Goal: Check status: Check status

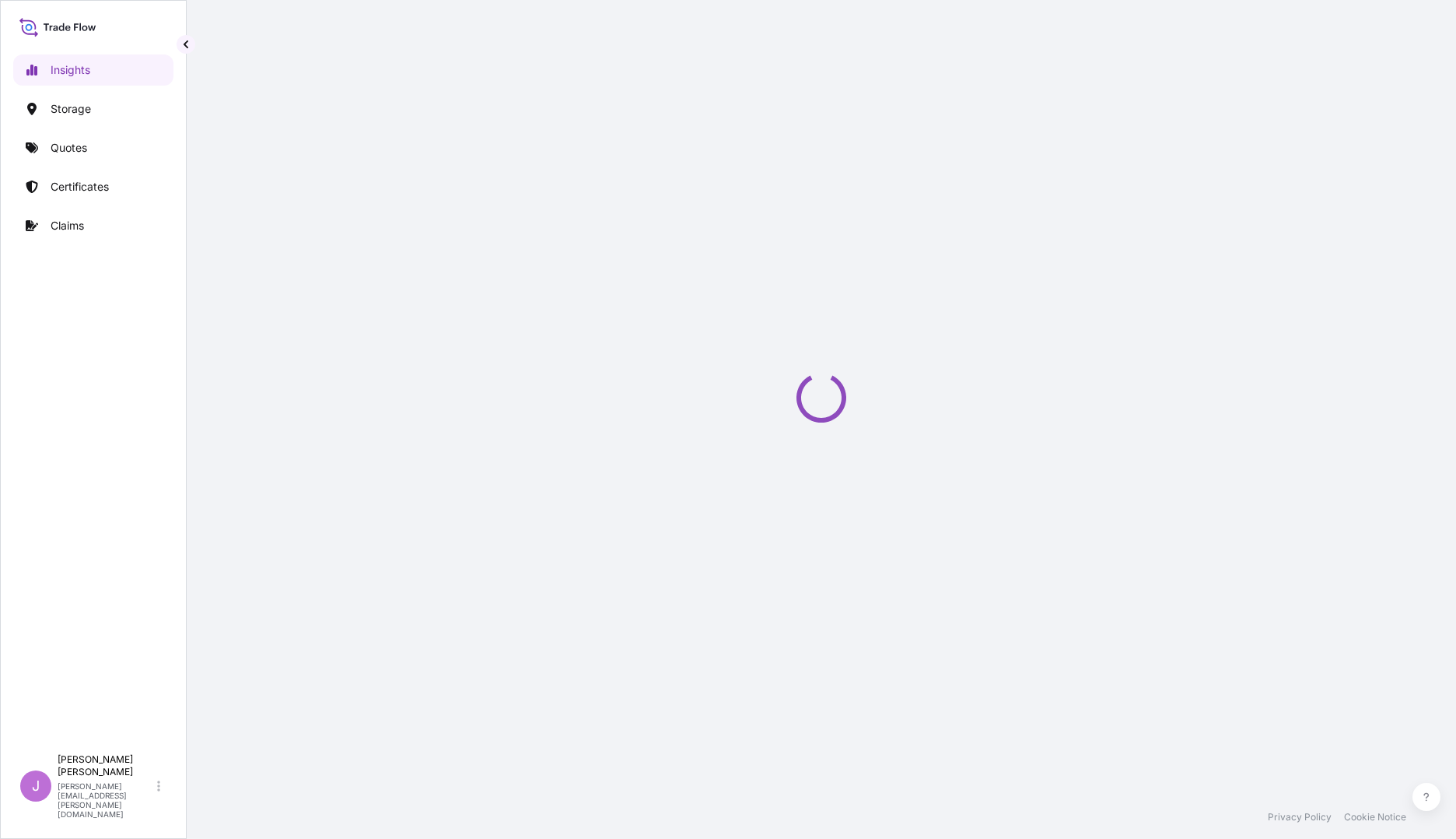
select select "2025"
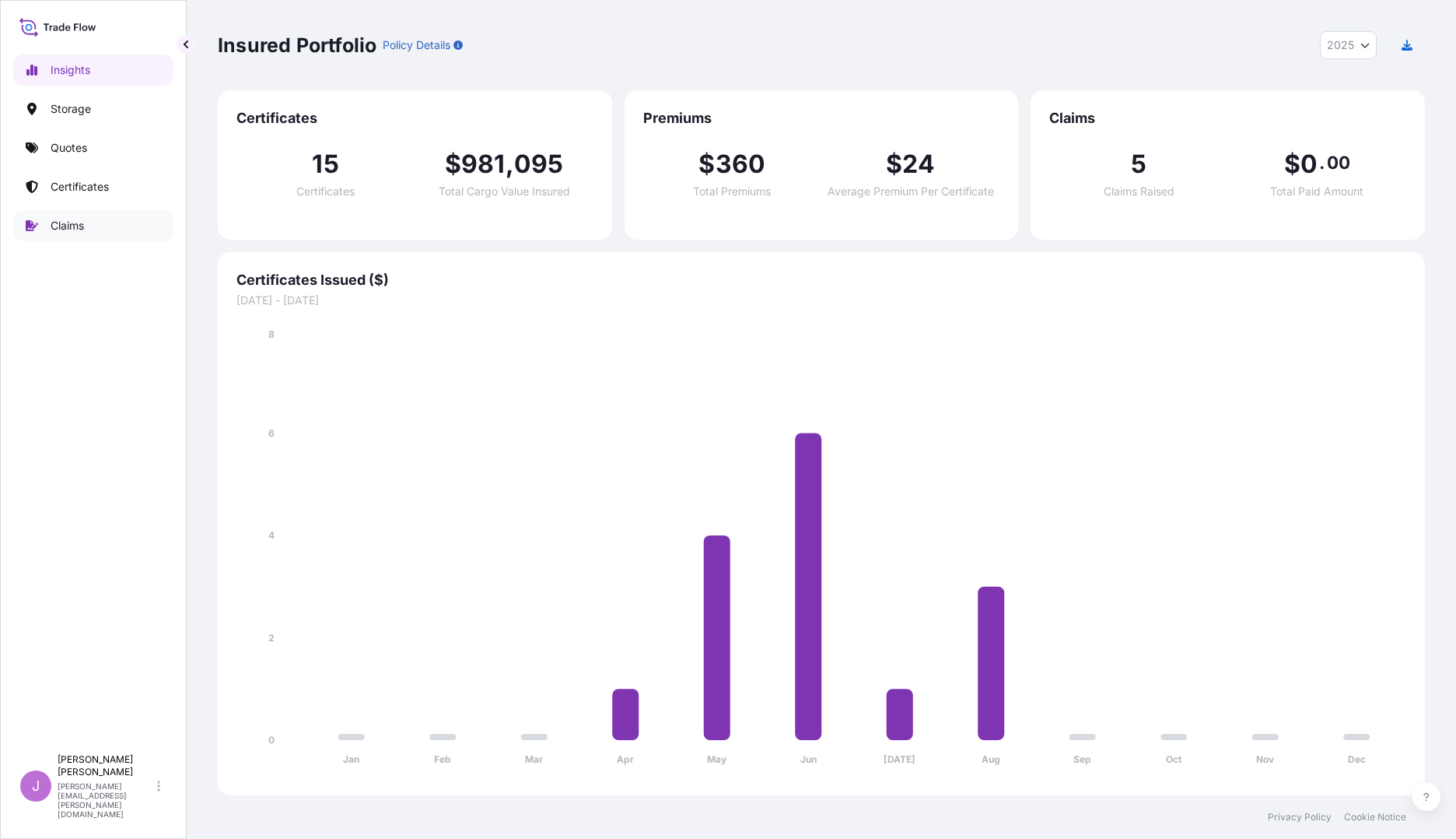
click at [69, 225] on p "Claims" at bounding box center [67, 225] width 34 height 15
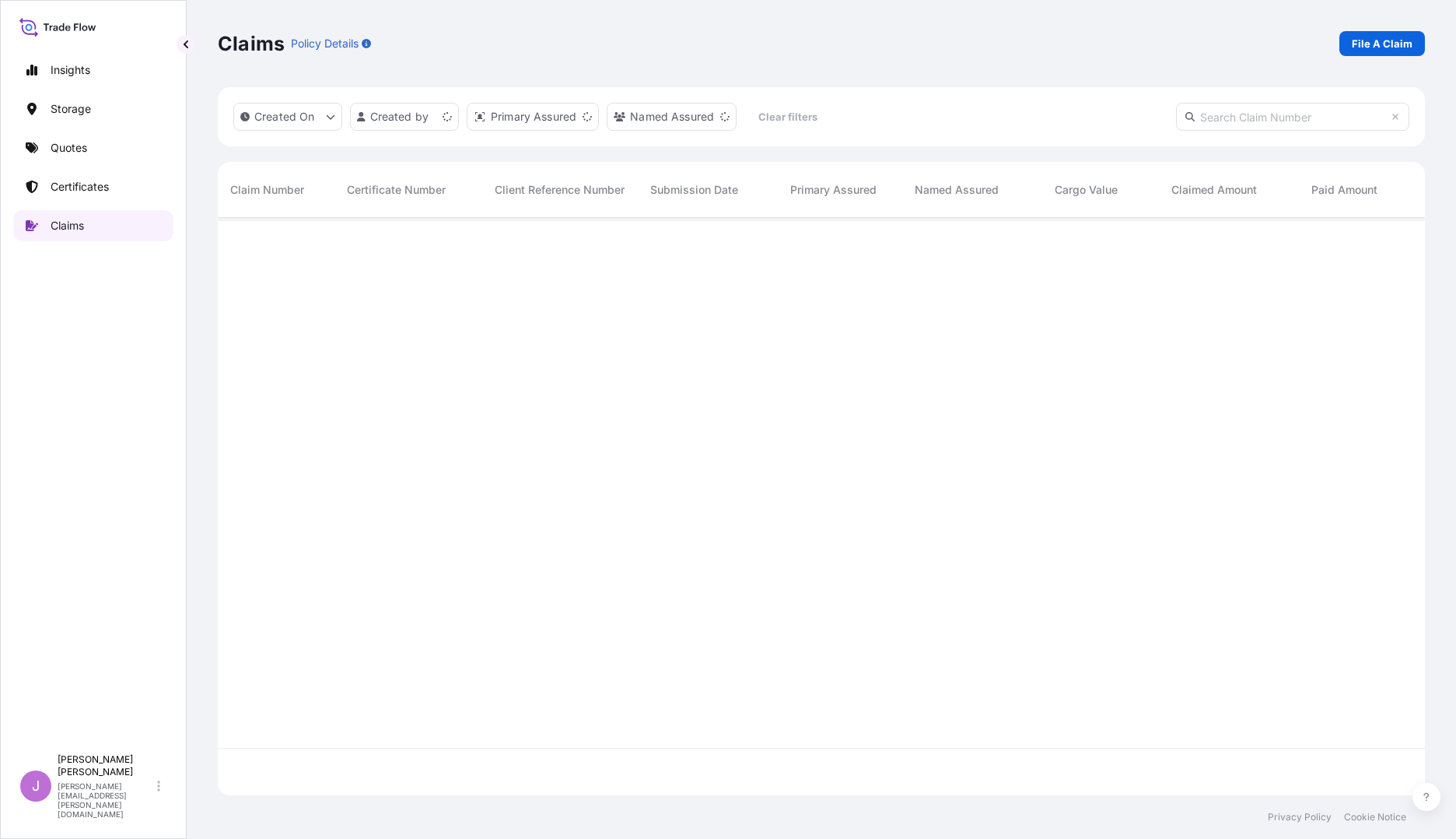
scroll to position [574, 1196]
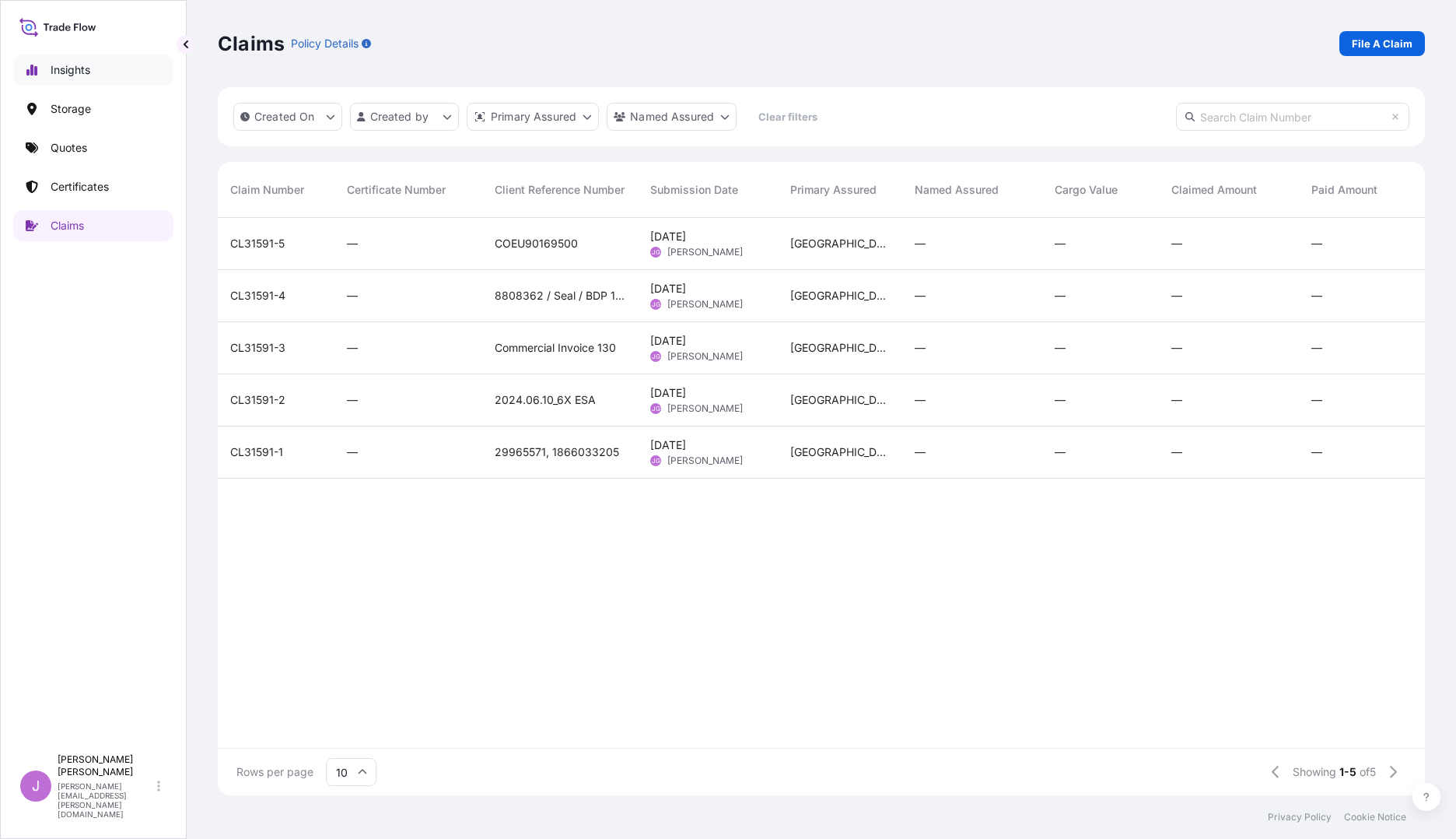
click at [56, 68] on p "Insights" at bounding box center [70, 70] width 40 height 15
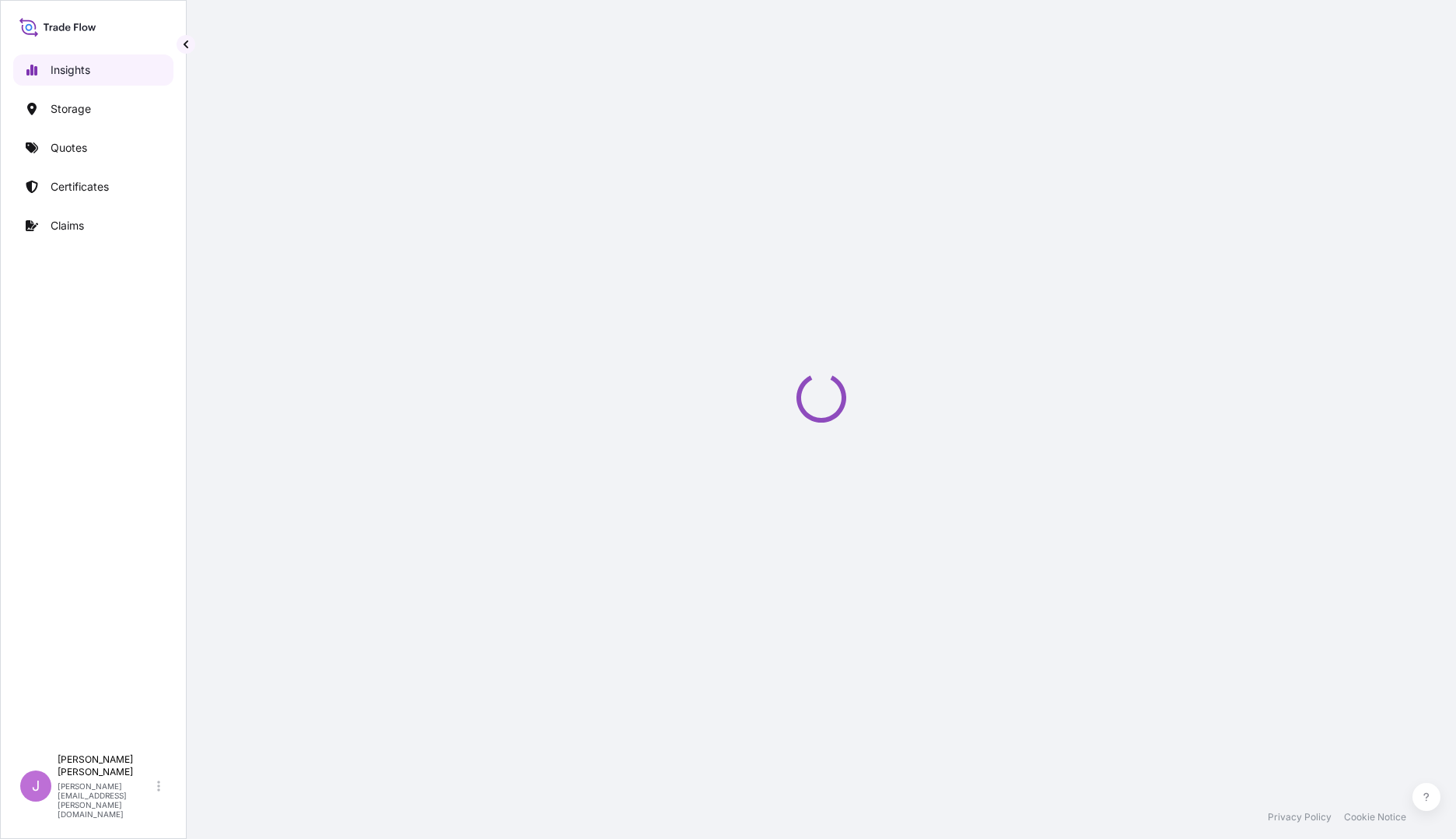
select select "2025"
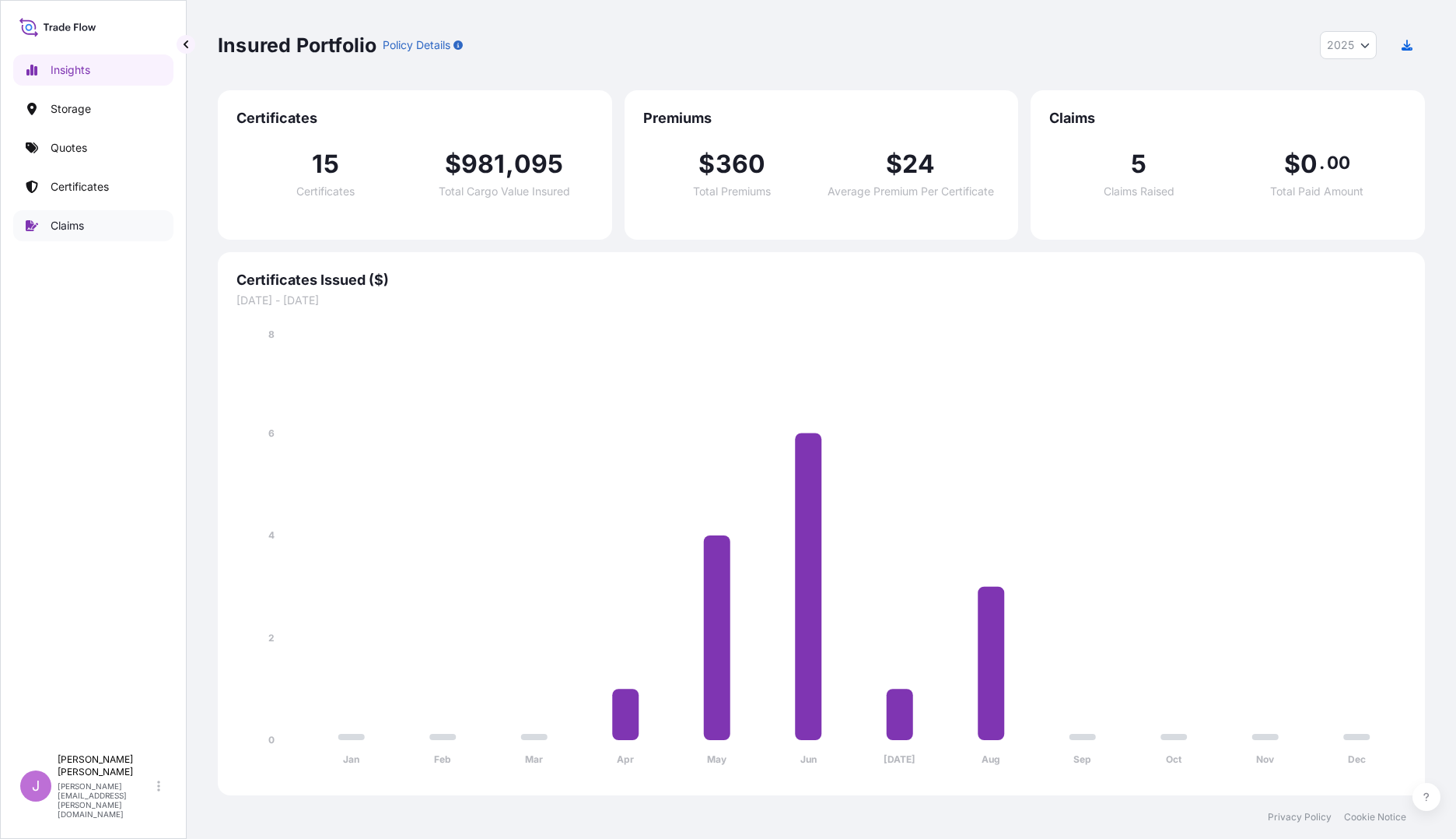
click at [58, 222] on p "Claims" at bounding box center [67, 225] width 34 height 15
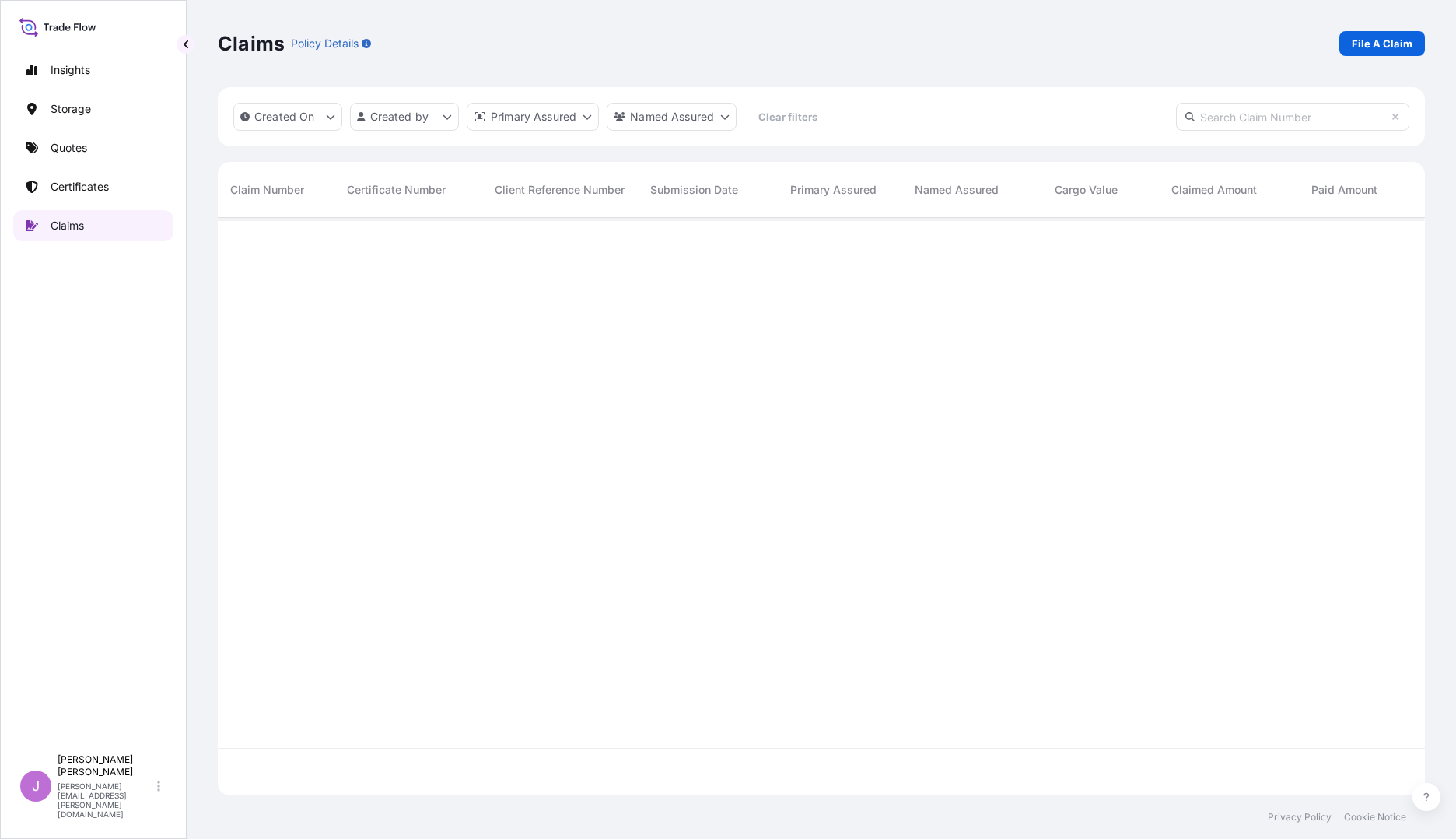
scroll to position [574, 1196]
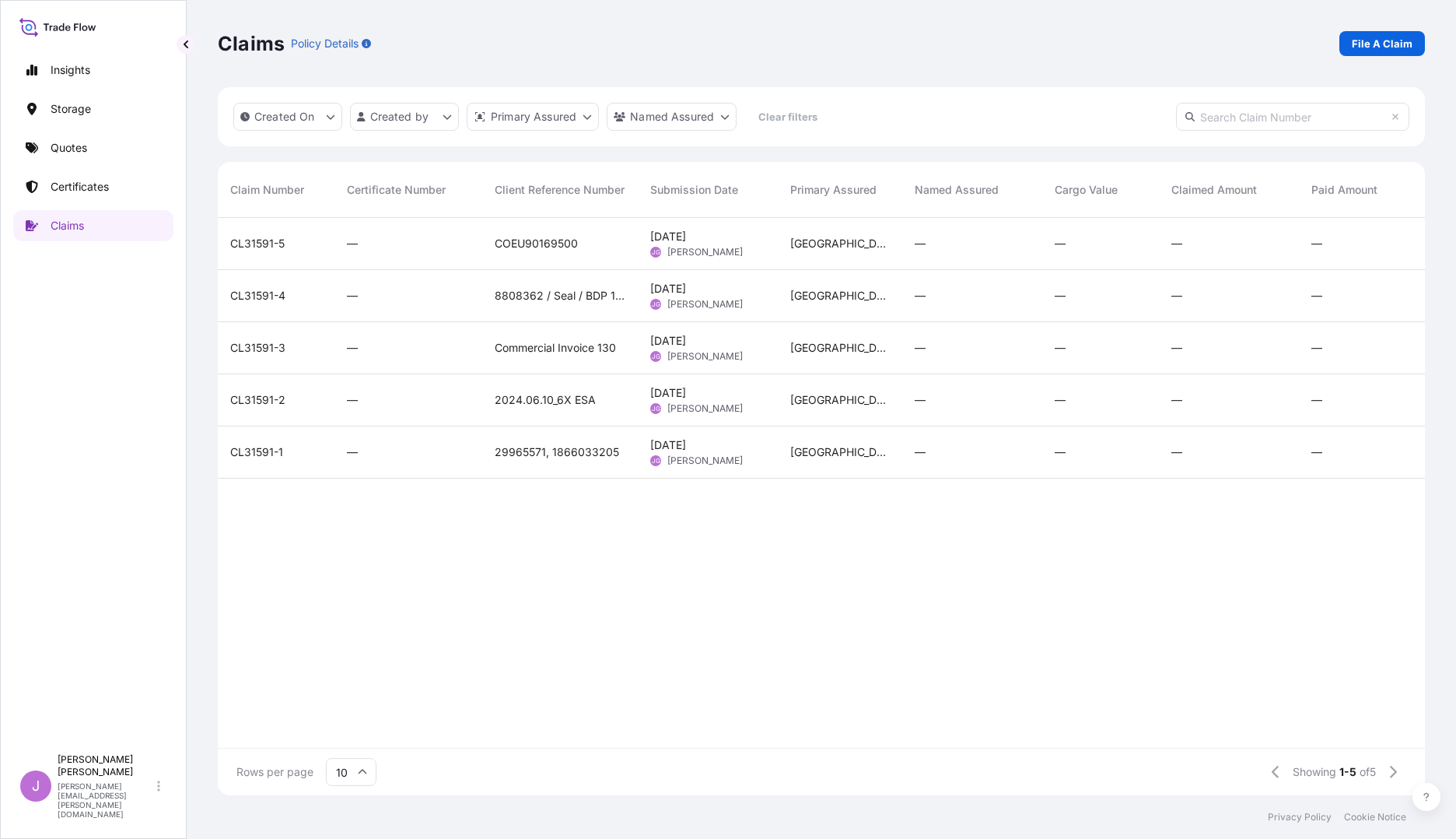
click at [674, 245] on span "[DATE] [PERSON_NAME]-[PERSON_NAME]" at bounding box center [697, 243] width 93 height 30
click at [674, 245] on div "Claims Policy Details File A Claim Created On Created by Primary Assured Named …" at bounding box center [821, 398] width 1269 height 795
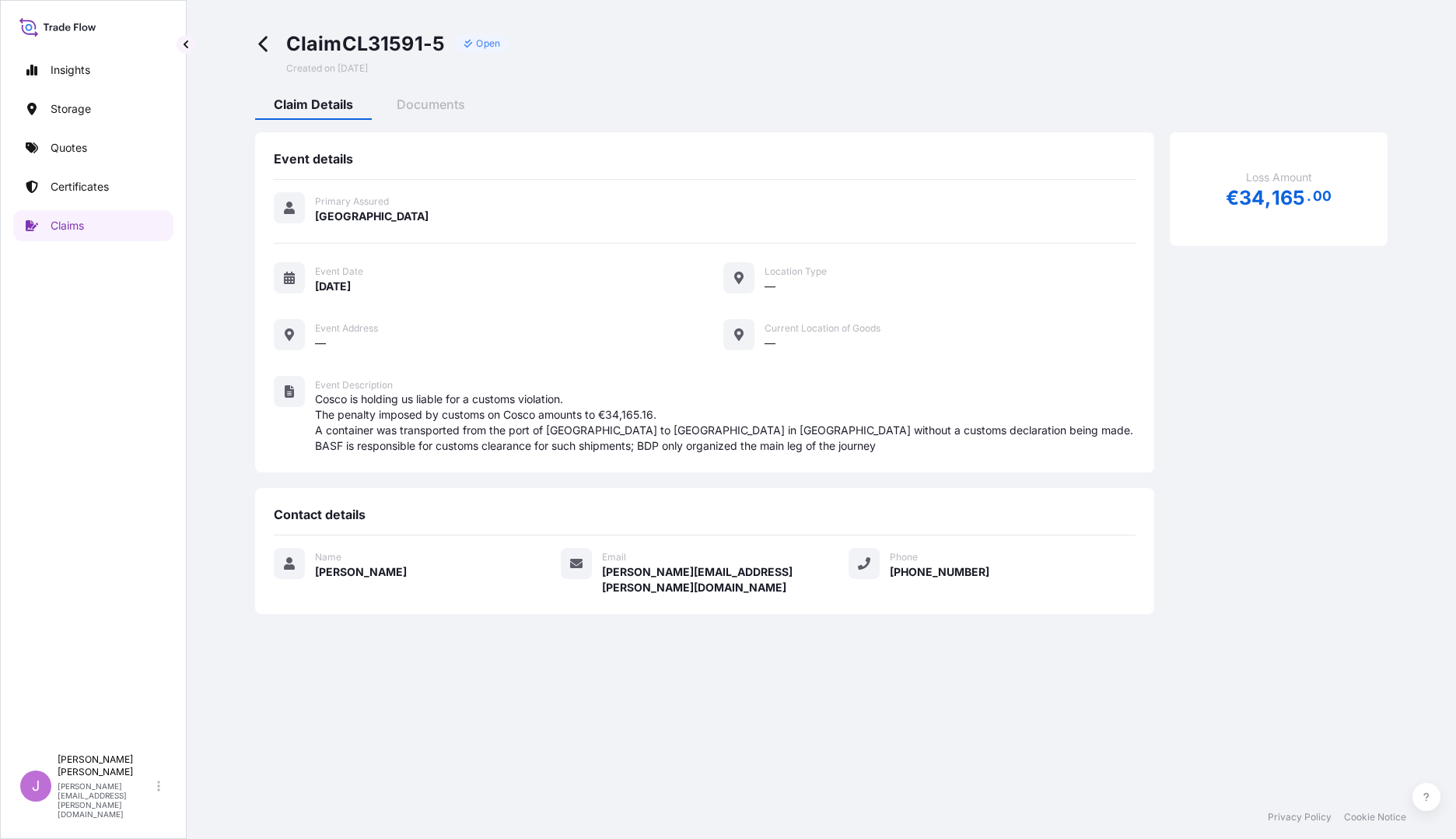
click at [1309, 242] on div "Loss Amount € 34 , 165 . 00" at bounding box center [1278, 189] width 218 height 113
click at [1276, 221] on div "Loss Amount € 34 , 165 . 00" at bounding box center [1278, 189] width 218 height 113
click at [1265, 193] on span "," at bounding box center [1267, 198] width 6 height 19
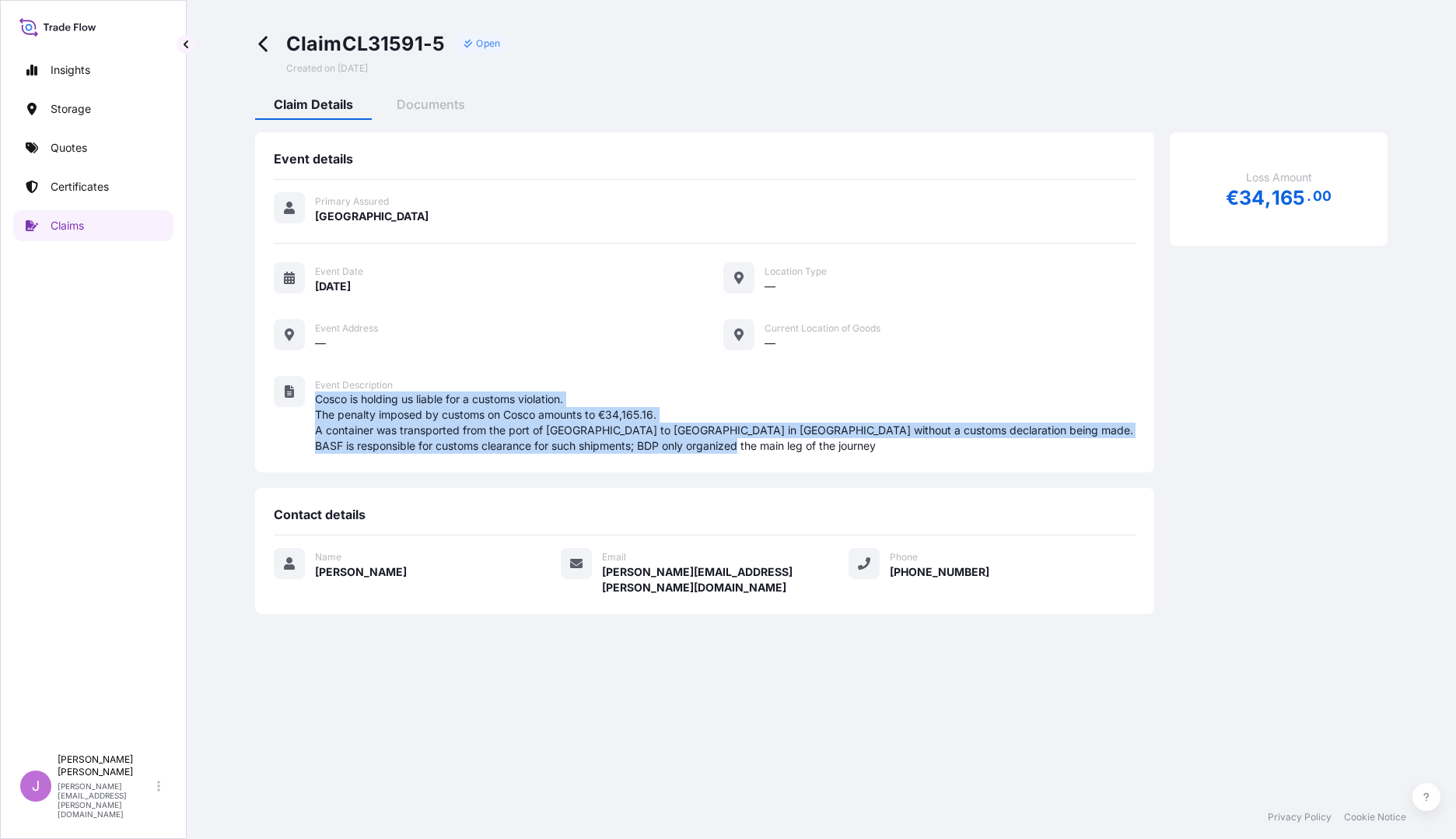
drag, startPoint x: 318, startPoint y: 398, endPoint x: 723, endPoint y: 443, distance: 407.5
click at [723, 443] on span "Cosco is holding us liable for a customs violation. The penalty imposed by cust…" at bounding box center [726, 422] width 820 height 62
copy span "Cosco is holding us liable for a customs violation. The penalty imposed by cust…"
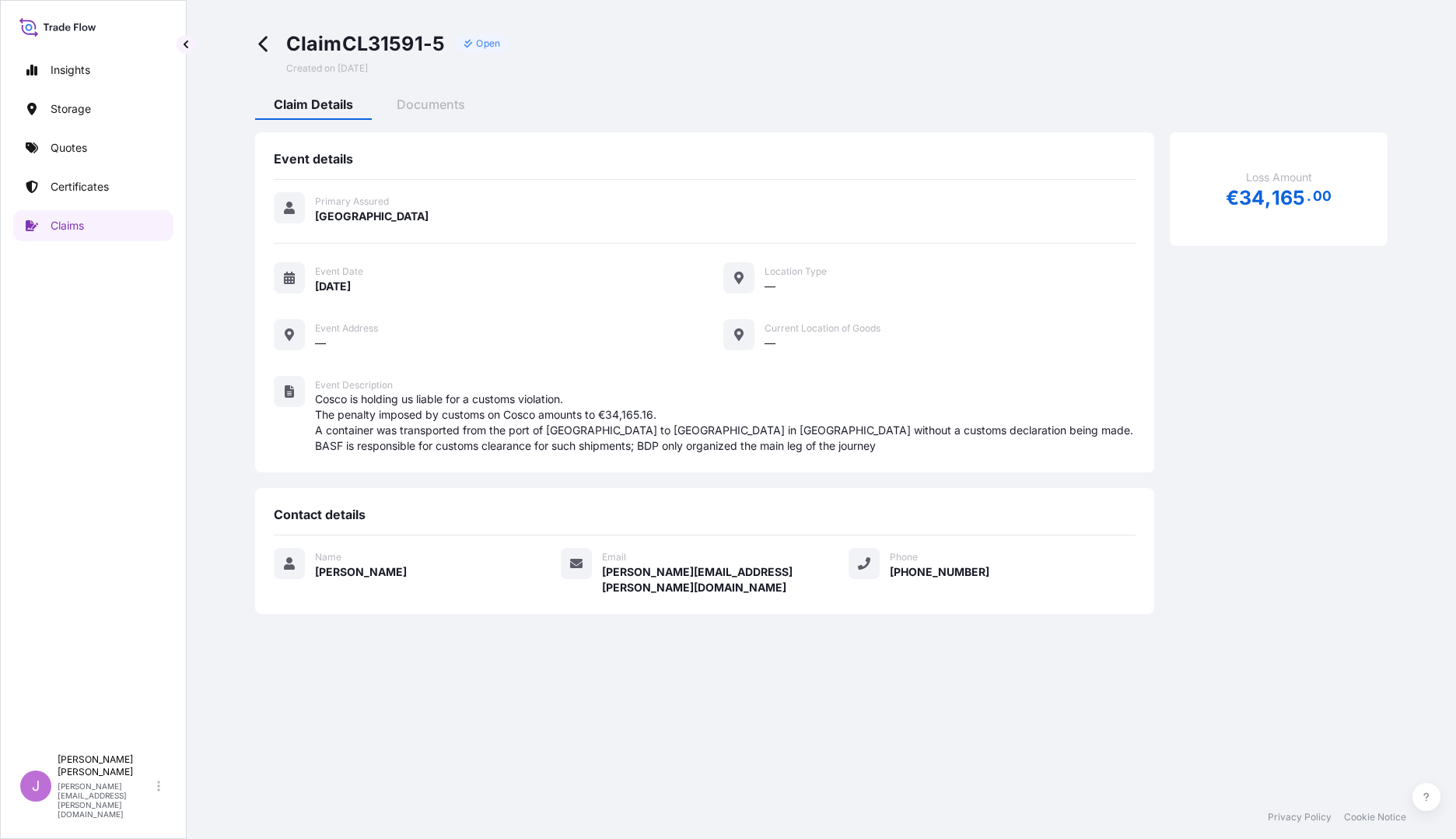
click at [256, 37] on icon at bounding box center [264, 44] width 17 height 17
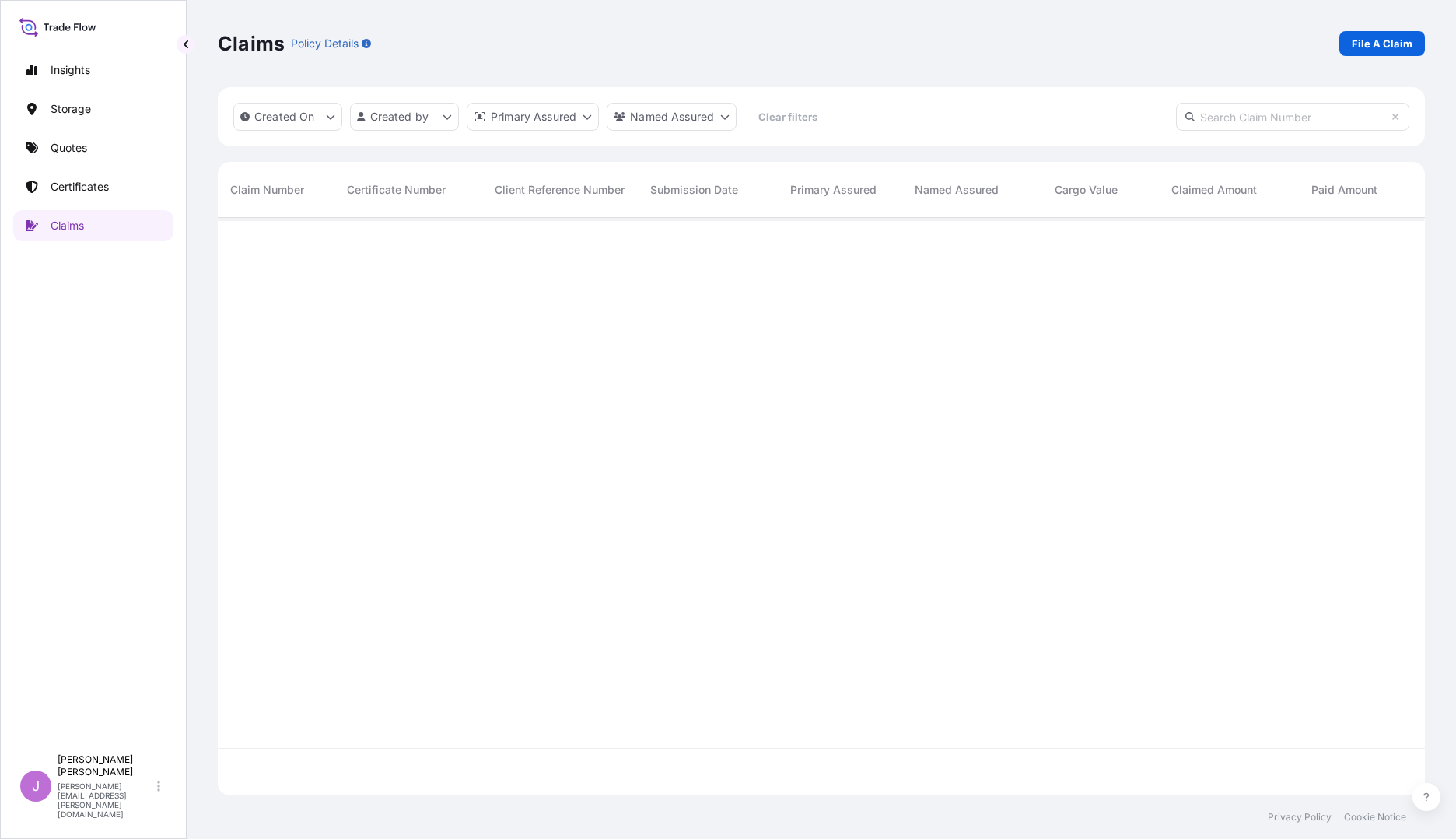
scroll to position [574, 1196]
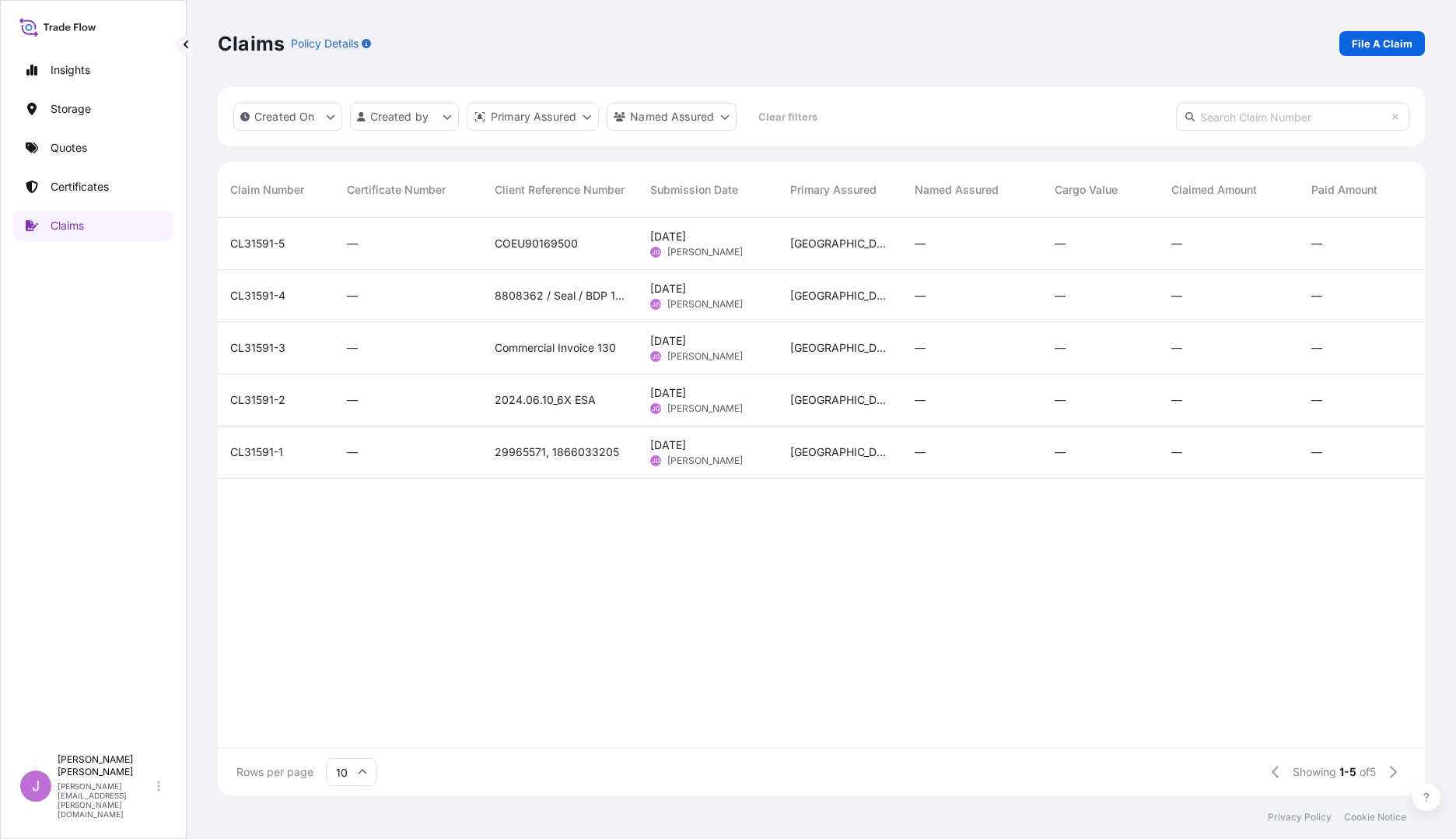
click at [693, 302] on span "[PERSON_NAME]" at bounding box center [705, 304] width 75 height 13
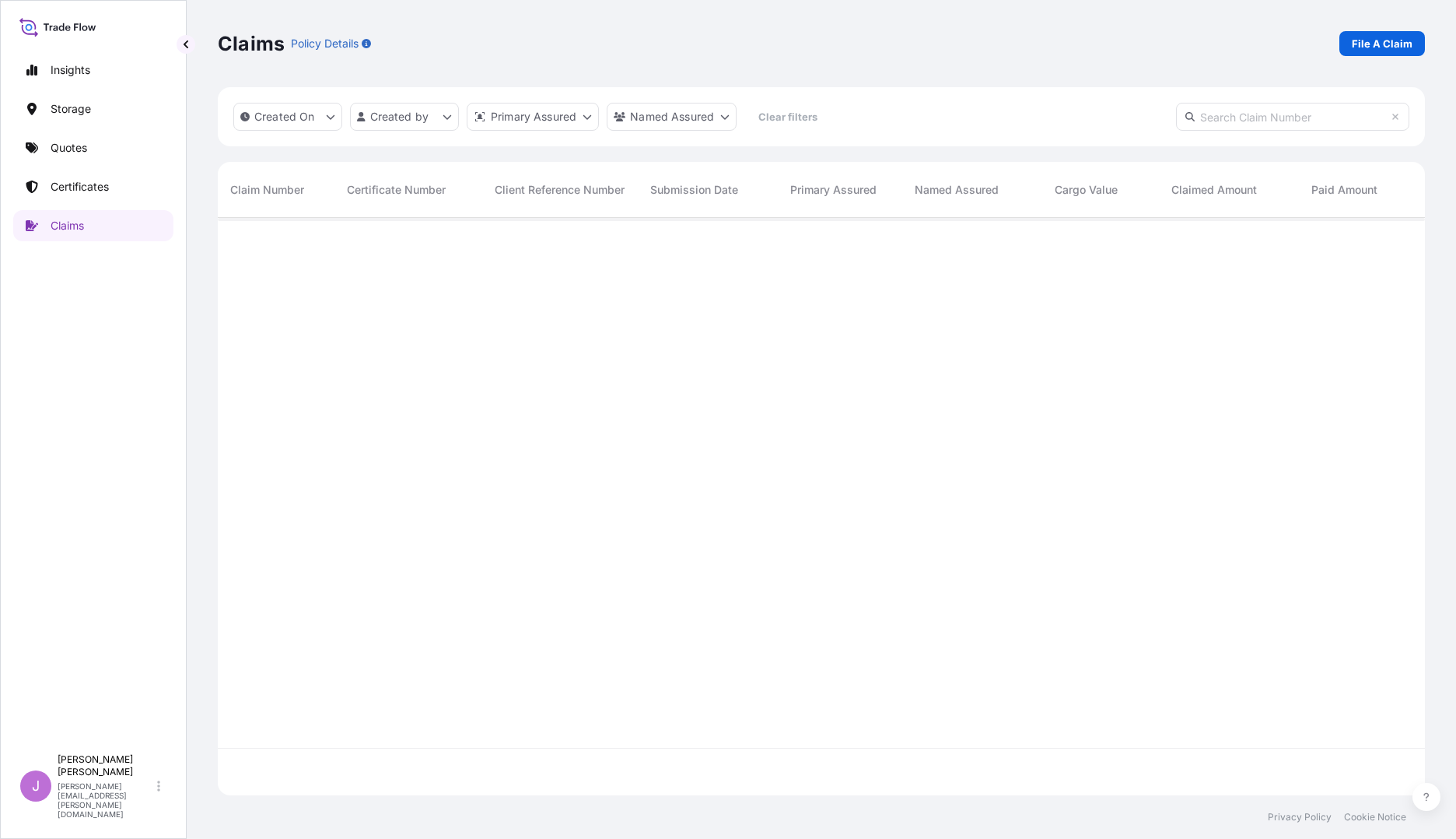
scroll to position [574, 1196]
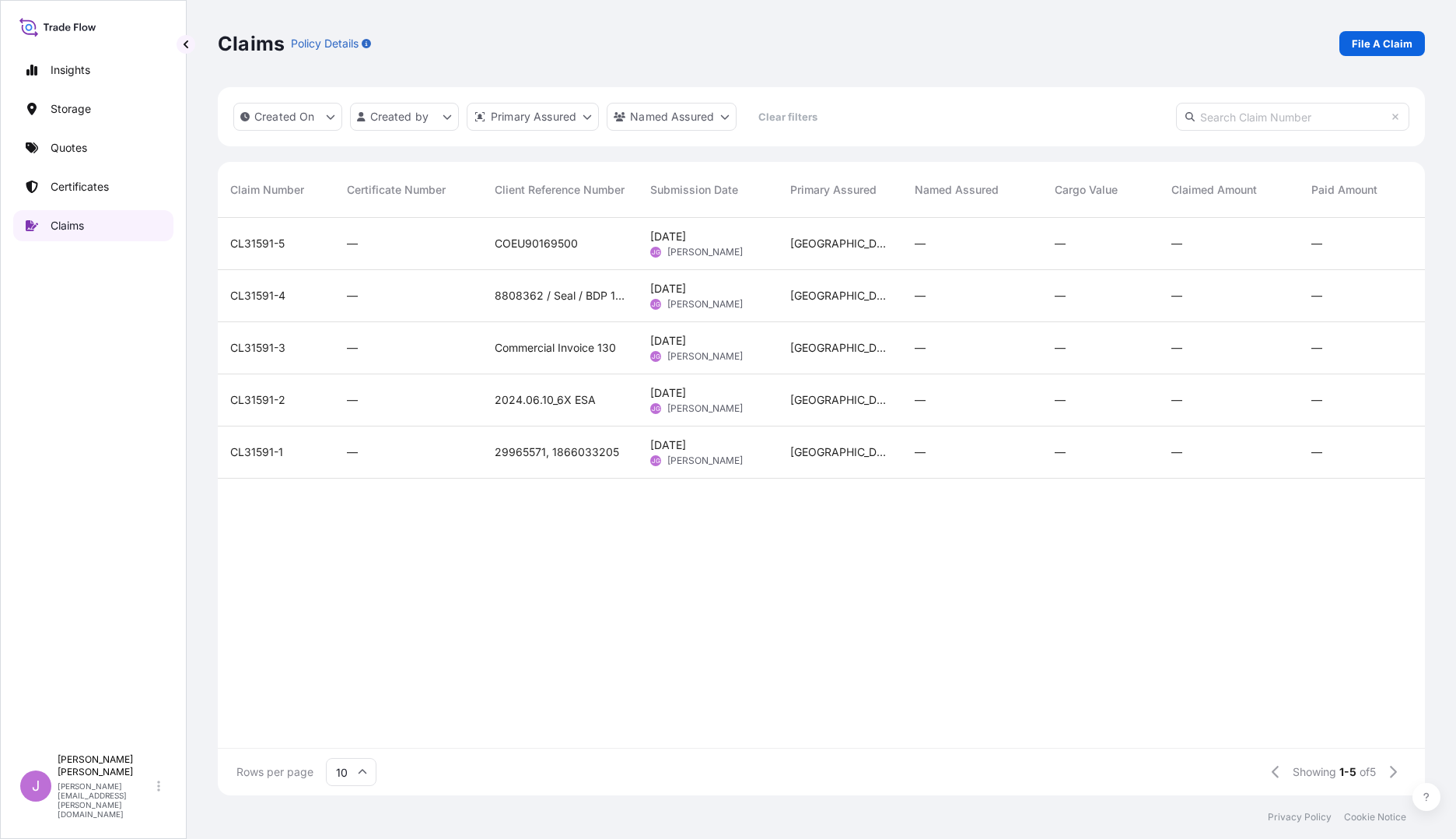
click at [84, 229] on p "Claims" at bounding box center [67, 225] width 34 height 15
